Goal: Obtain resource: Download file/media

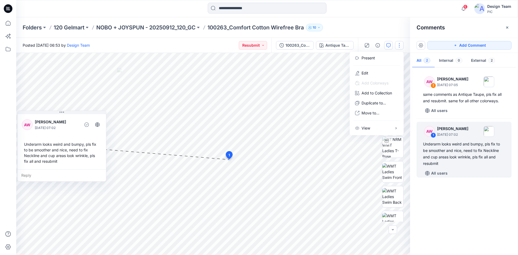
click at [248, 28] on p "100263_Comfort Cotton Wirefree Bra" at bounding box center [255, 28] width 96 height 8
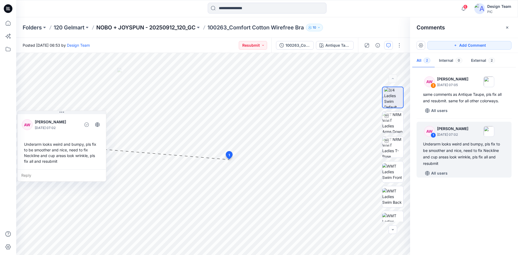
click at [180, 28] on p "NOBO + JOYSPUN - 20250912_120_GC" at bounding box center [145, 28] width 99 height 8
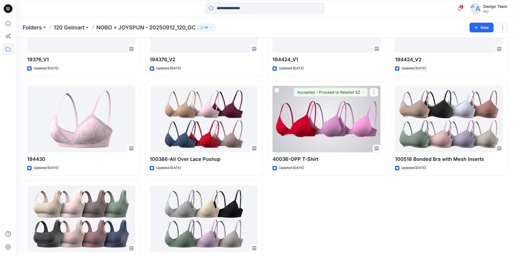
scroll to position [1499, 0]
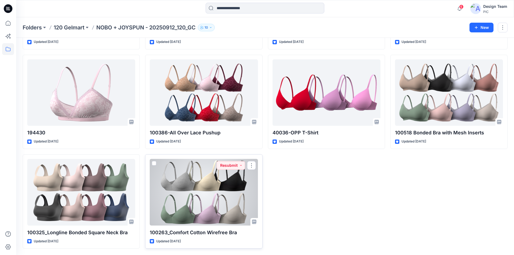
click at [212, 188] on div at bounding box center [204, 192] width 108 height 67
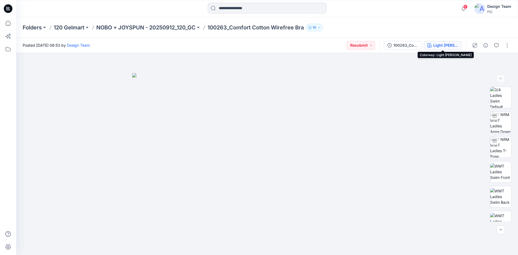
click at [441, 44] on div "Light [PERSON_NAME]" at bounding box center [445, 45] width 25 height 6
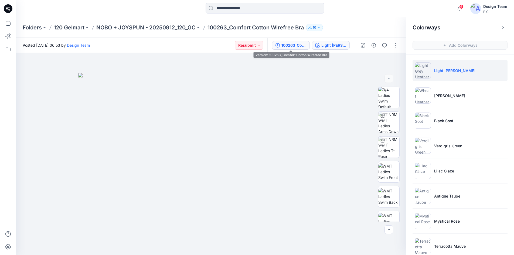
click at [297, 44] on div "100263_Comfort Cotton Wirefree Bra" at bounding box center [293, 45] width 25 height 6
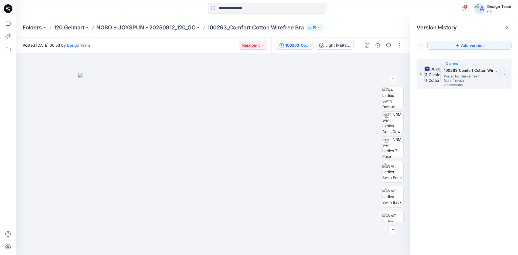
click at [504, 72] on icon at bounding box center [504, 72] width 0 height 0
click at [491, 83] on span "Download Source BW File" at bounding box center [477, 83] width 45 height 6
click at [138, 27] on p "NOBO + JOYSPUN - 20250912_120_GC" at bounding box center [145, 28] width 99 height 8
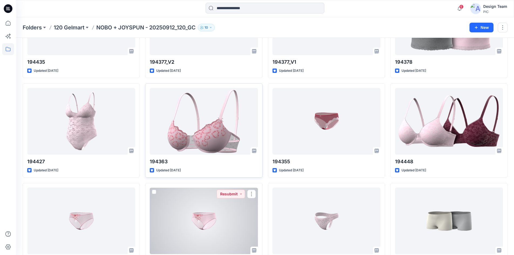
scroll to position [1079, 0]
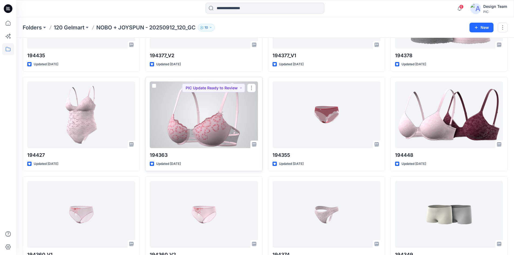
click at [209, 127] on div at bounding box center [204, 114] width 108 height 67
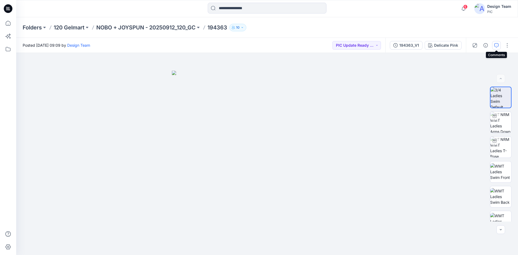
click at [496, 46] on icon "button" at bounding box center [496, 45] width 4 height 4
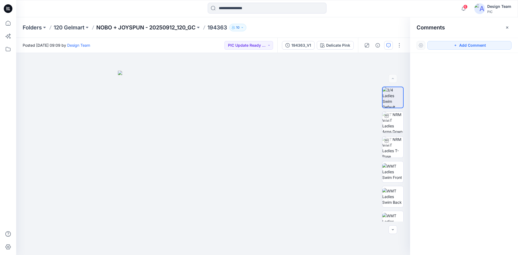
click at [163, 28] on p "NOBO + JOYSPUN - 20250912_120_GC" at bounding box center [145, 28] width 99 height 8
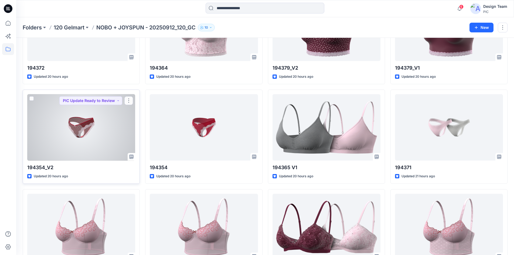
scroll to position [108, 0]
